Goal: Task Accomplishment & Management: Complete application form

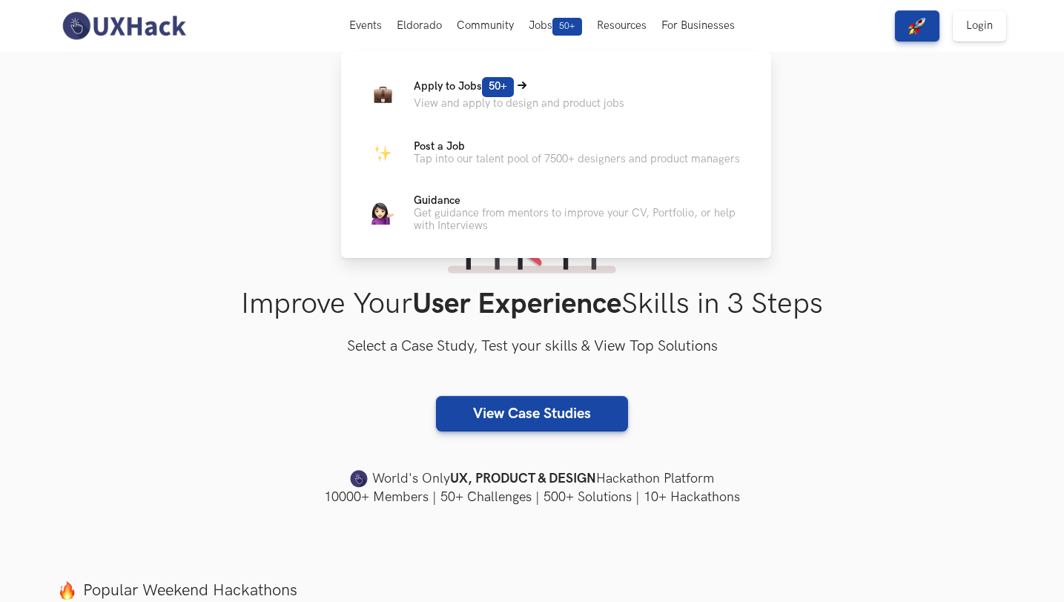
click at [558, 79] on p "Apply to Jobs 50+" at bounding box center [519, 87] width 211 height 20
click at [467, 85] on span "Apply to Jobs 50+" at bounding box center [464, 86] width 100 height 13
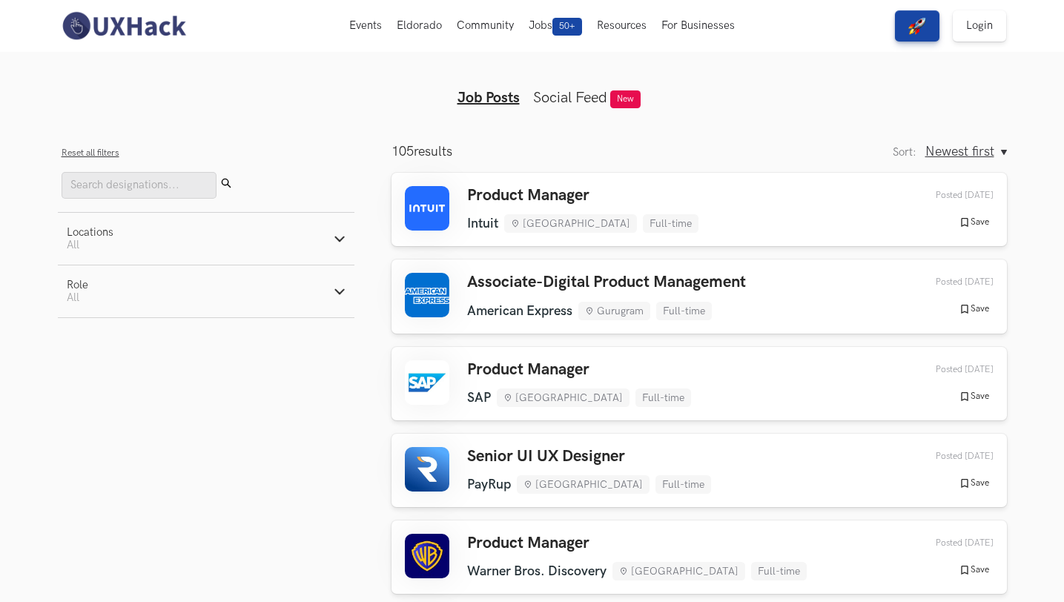
click at [193, 239] on button "Locations Active filters: All" at bounding box center [206, 239] width 297 height 52
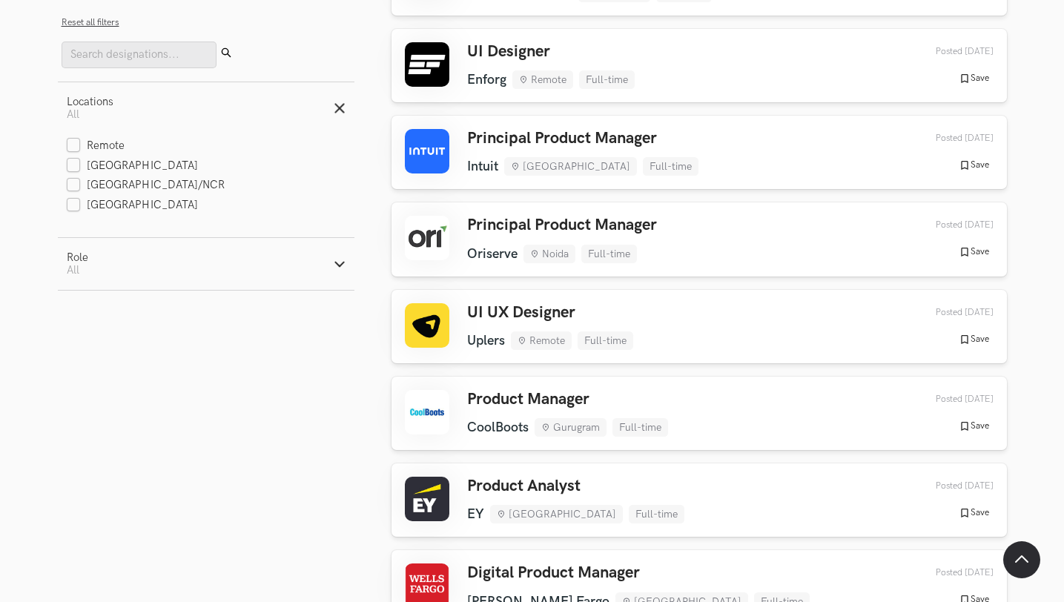
scroll to position [770, 0]
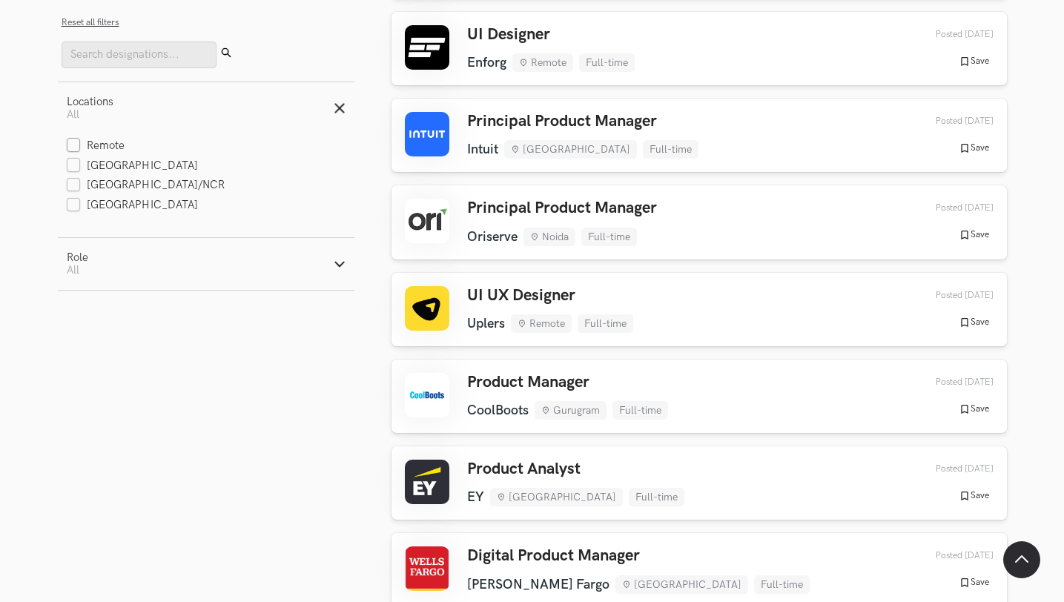
click at [99, 150] on label "Remote" at bounding box center [96, 147] width 59 height 16
click at [81, 150] on input "Remote" at bounding box center [74, 146] width 14 height 14
checkbox input "true"
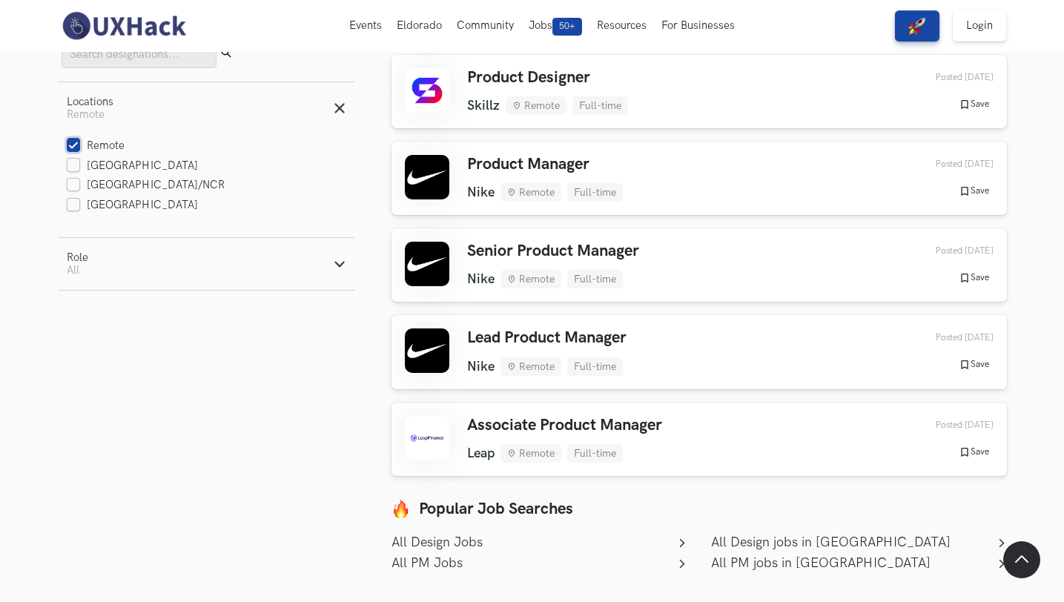
scroll to position [637, 0]
